Goal: Task Accomplishment & Management: Complete application form

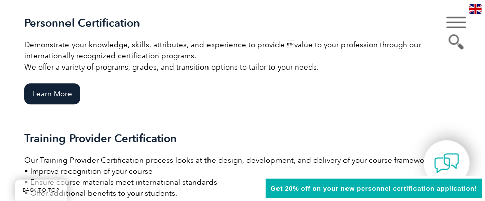
scroll to position [822, 0]
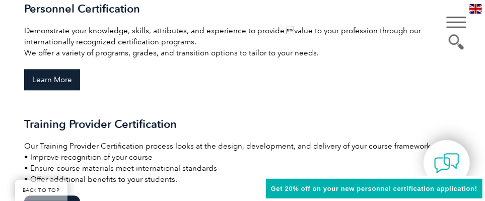
click at [68, 84] on link "Learn More" at bounding box center [52, 79] width 56 height 21
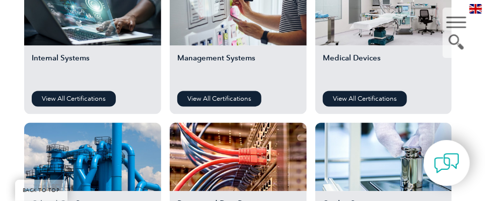
scroll to position [706, 0]
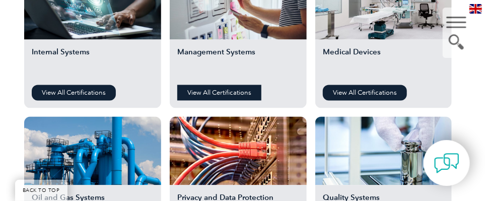
click at [219, 89] on link "View All Certifications" at bounding box center [219, 93] width 84 height 16
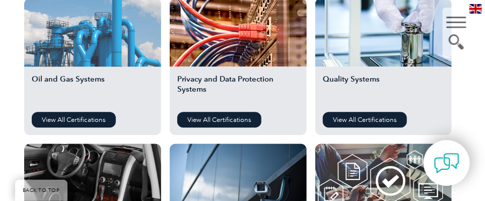
scroll to position [865, 0]
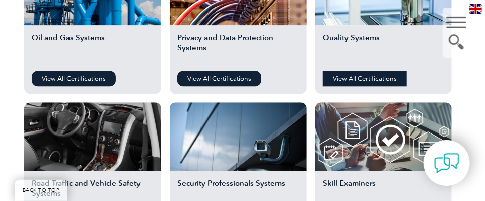
click at [334, 83] on link "View All Certifications" at bounding box center [365, 79] width 84 height 16
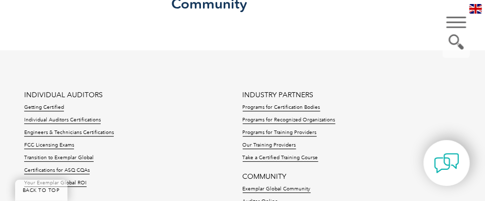
scroll to position [1008, 0]
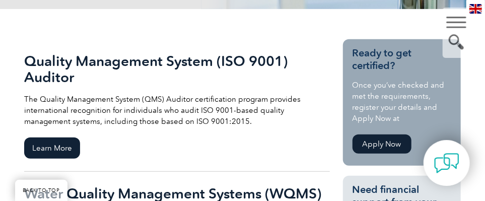
scroll to position [251, 0]
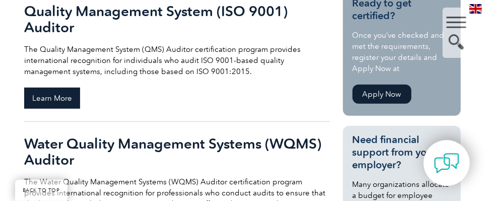
click at [51, 102] on span "Learn More" at bounding box center [52, 98] width 56 height 21
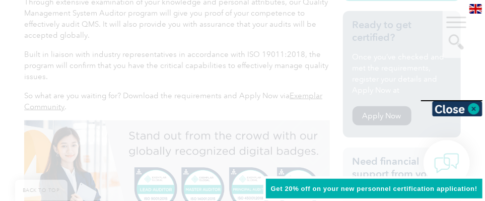
scroll to position [342, 0]
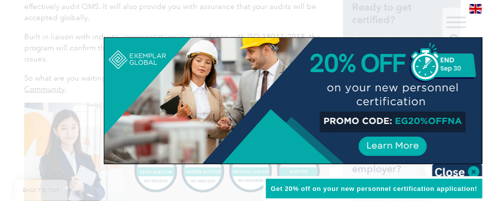
click at [69, 91] on div at bounding box center [242, 100] width 485 height 201
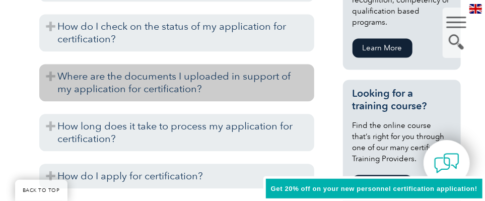
scroll to position [745, 0]
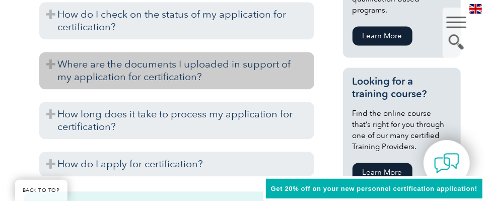
click at [99, 115] on h3 "How long does it take to process my application for certification?" at bounding box center [176, 120] width 275 height 37
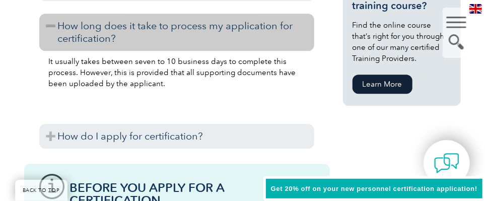
scroll to position [846, 0]
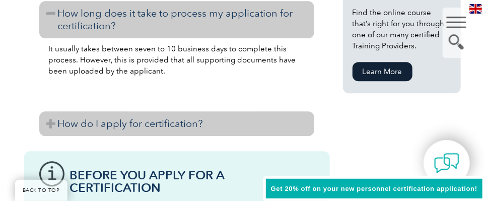
click at [94, 120] on h3 "How do I apply for certification?" at bounding box center [176, 123] width 275 height 25
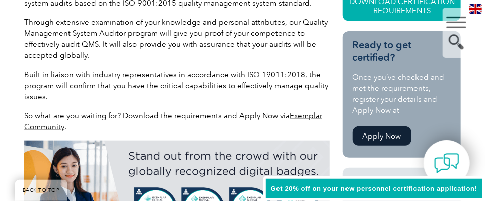
scroll to position [291, 0]
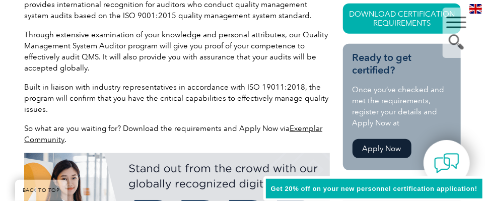
click at [371, 146] on link "Apply Now" at bounding box center [382, 148] width 59 height 19
